Goal: Find specific page/section: Find specific page/section

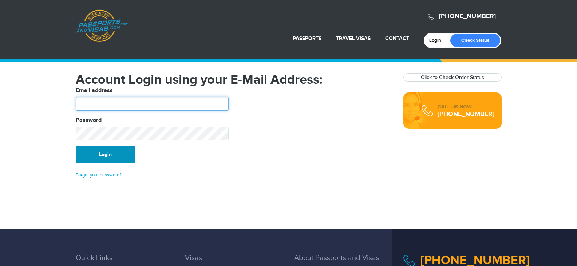
type input "*******"
click at [100, 153] on button "Login" at bounding box center [106, 154] width 60 height 17
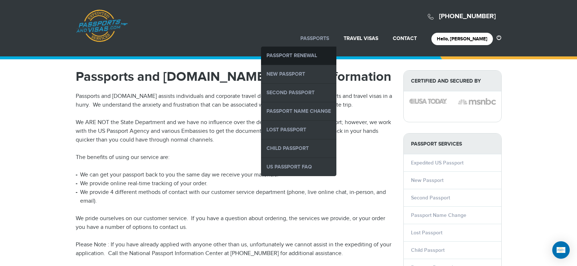
click at [331, 54] on link "Passport Renewal" at bounding box center [298, 56] width 75 height 18
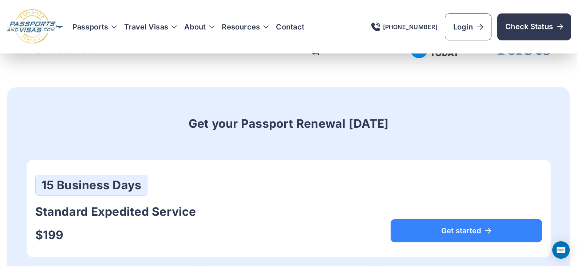
scroll to position [291, 0]
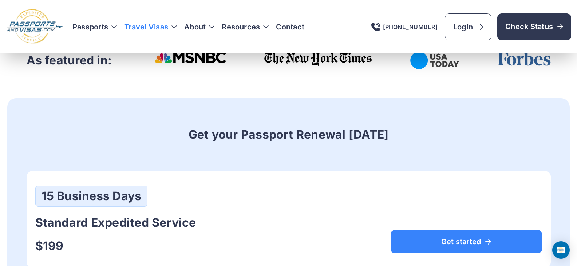
click at [154, 27] on h3 "Travel Visas" at bounding box center [150, 27] width 53 height 10
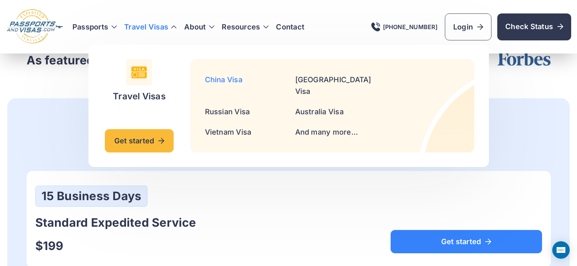
click at [233, 80] on link "China Visa" at bounding box center [224, 79] width 38 height 9
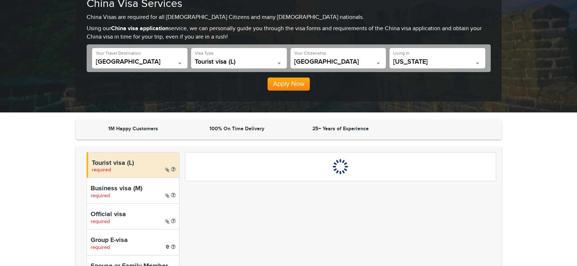
scroll to position [146, 0]
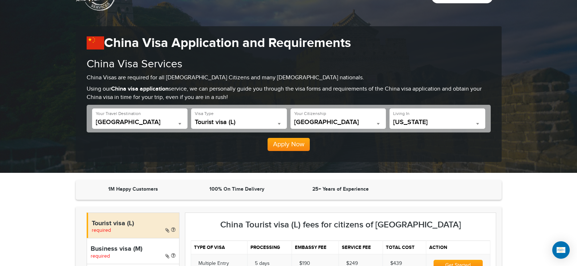
scroll to position [0, 0]
